Goal: Information Seeking & Learning: Check status

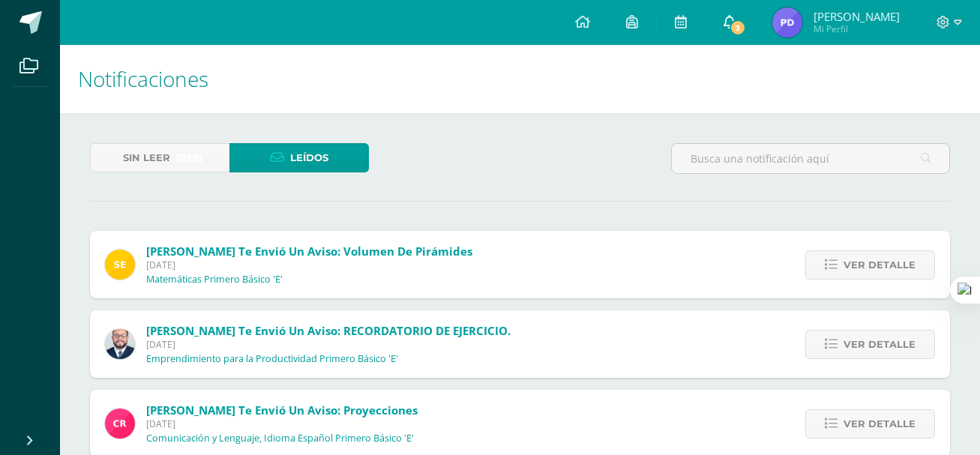
click at [736, 24] on icon at bounding box center [730, 22] width 12 height 14
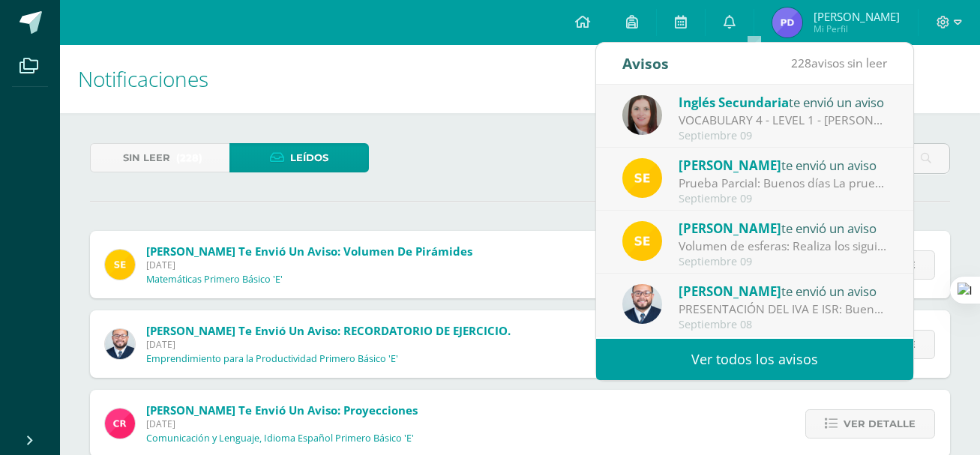
click at [794, 227] on div "[PERSON_NAME] te envió un aviso" at bounding box center [783, 228] width 209 height 20
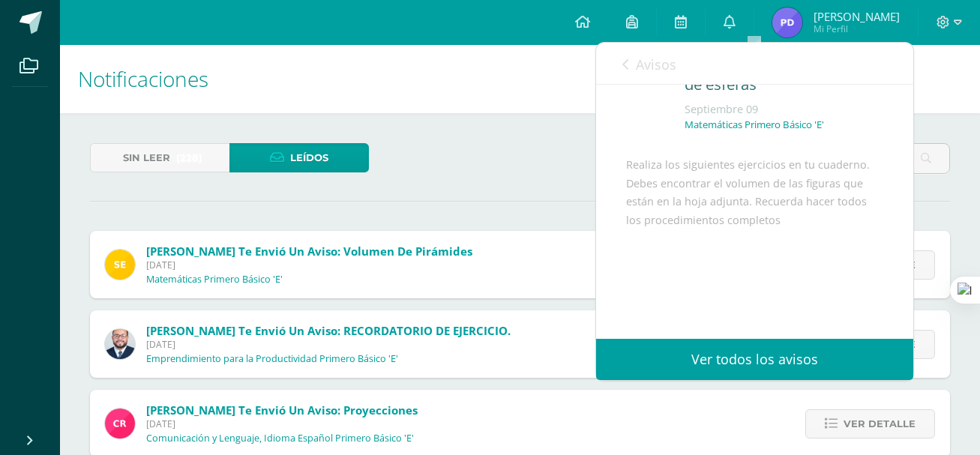
scroll to position [65, 0]
click at [623, 59] on icon at bounding box center [626, 65] width 6 height 12
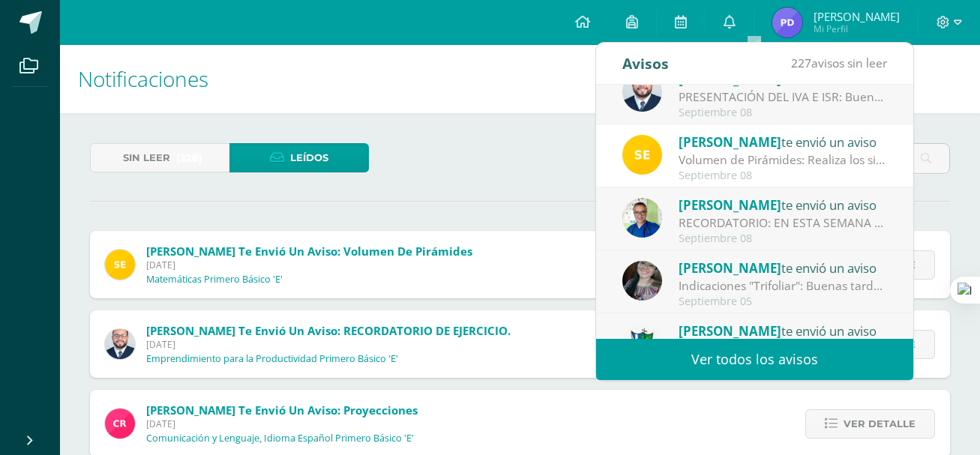
scroll to position [215, 0]
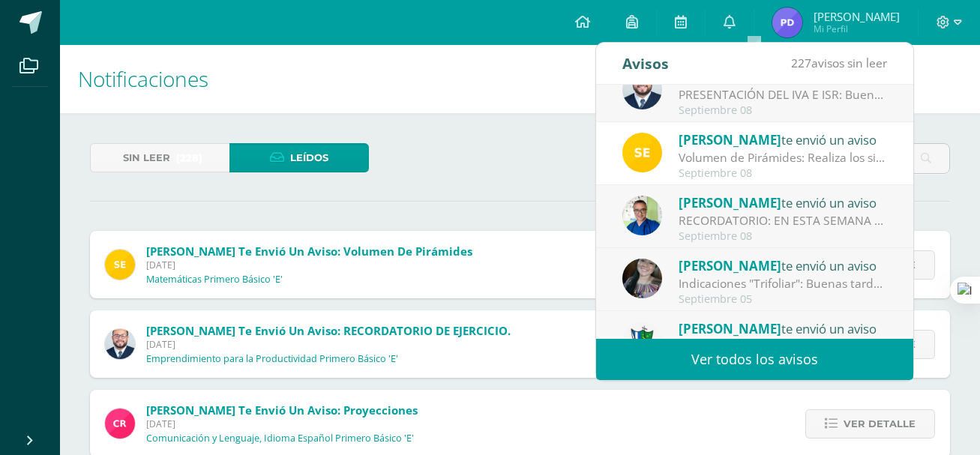
click at [636, 281] on img at bounding box center [643, 279] width 40 height 40
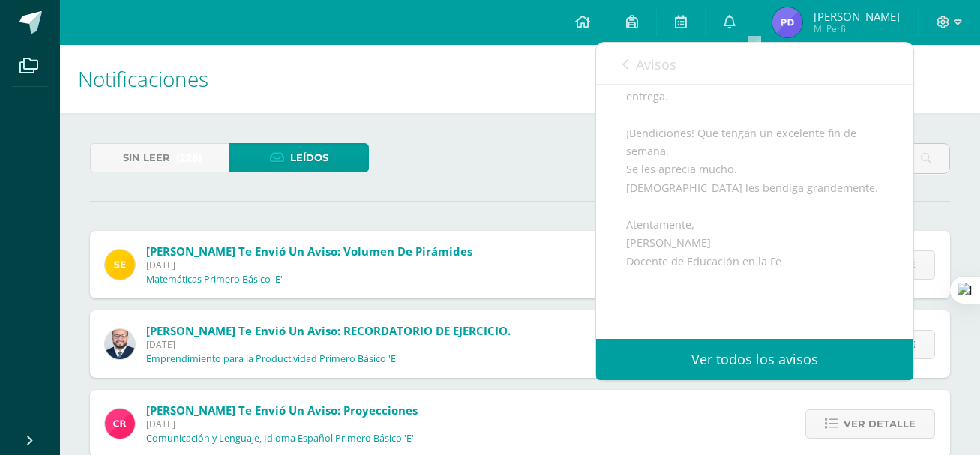
scroll to position [550, 0]
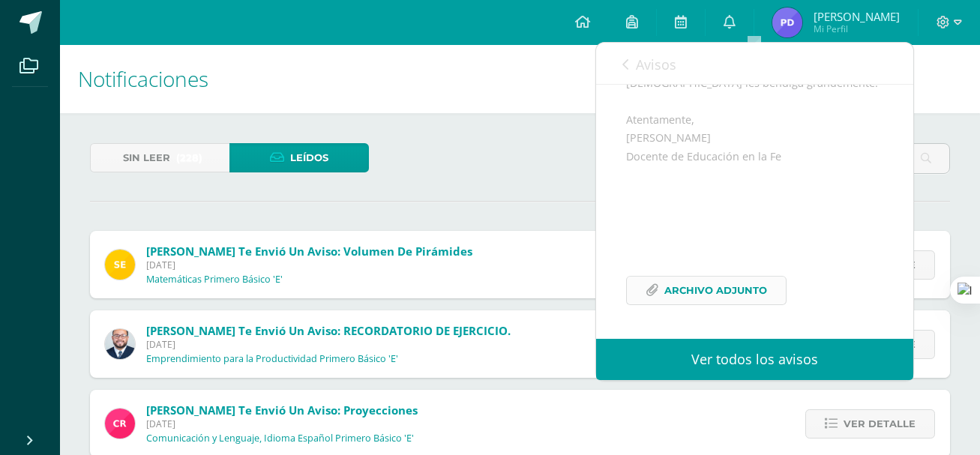
click at [733, 294] on span "Archivo Adjunto" at bounding box center [716, 291] width 103 height 28
